Goal: Transaction & Acquisition: Purchase product/service

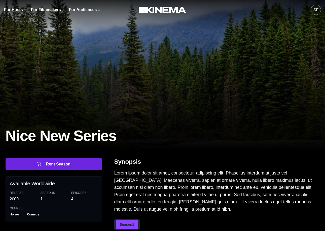
click at [76, 161] on button "Rent Season" at bounding box center [54, 164] width 97 height 12
select select "**********"
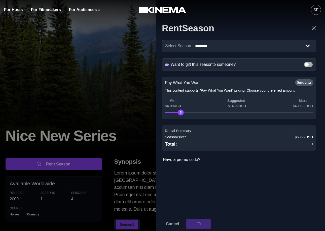
click at [173, 107] on div "Pay What You Want This content supports "Pay What You Want" pricing. Choose you…" at bounding box center [239, 98] width 154 height 42
drag, startPoint x: 313, startPoint y: 105, endPoint x: 266, endPoint y: 105, distance: 47.3
click at [266, 105] on div "Pay What You Want This content supports "Pay What You Want" pricing. Choose you…" at bounding box center [239, 98] width 154 height 42
click at [301, 106] on p "Max: $499.99 USD" at bounding box center [302, 103] width 20 height 11
click at [245, 114] on div "$" at bounding box center [247, 113] width 6 height 6
